Goal: Information Seeking & Learning: Understand process/instructions

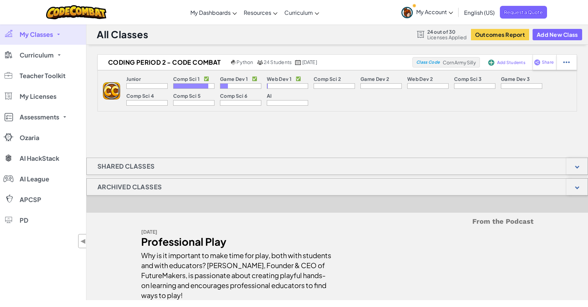
click at [59, 33] on link "My Classes" at bounding box center [43, 34] width 86 height 21
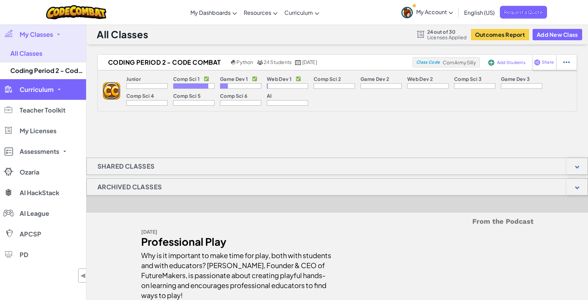
click at [59, 89] on span at bounding box center [59, 89] width 3 height 1
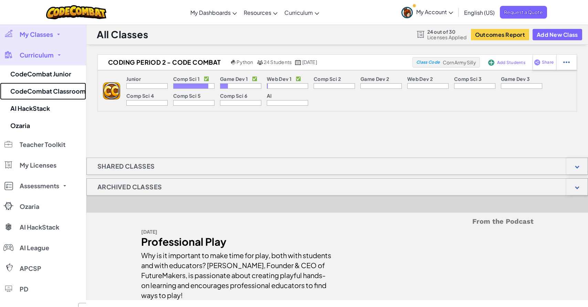
click at [59, 89] on link "CodeCombat Classroom" at bounding box center [43, 91] width 86 height 17
